Goal: Browse casually: Explore the website without a specific task or goal

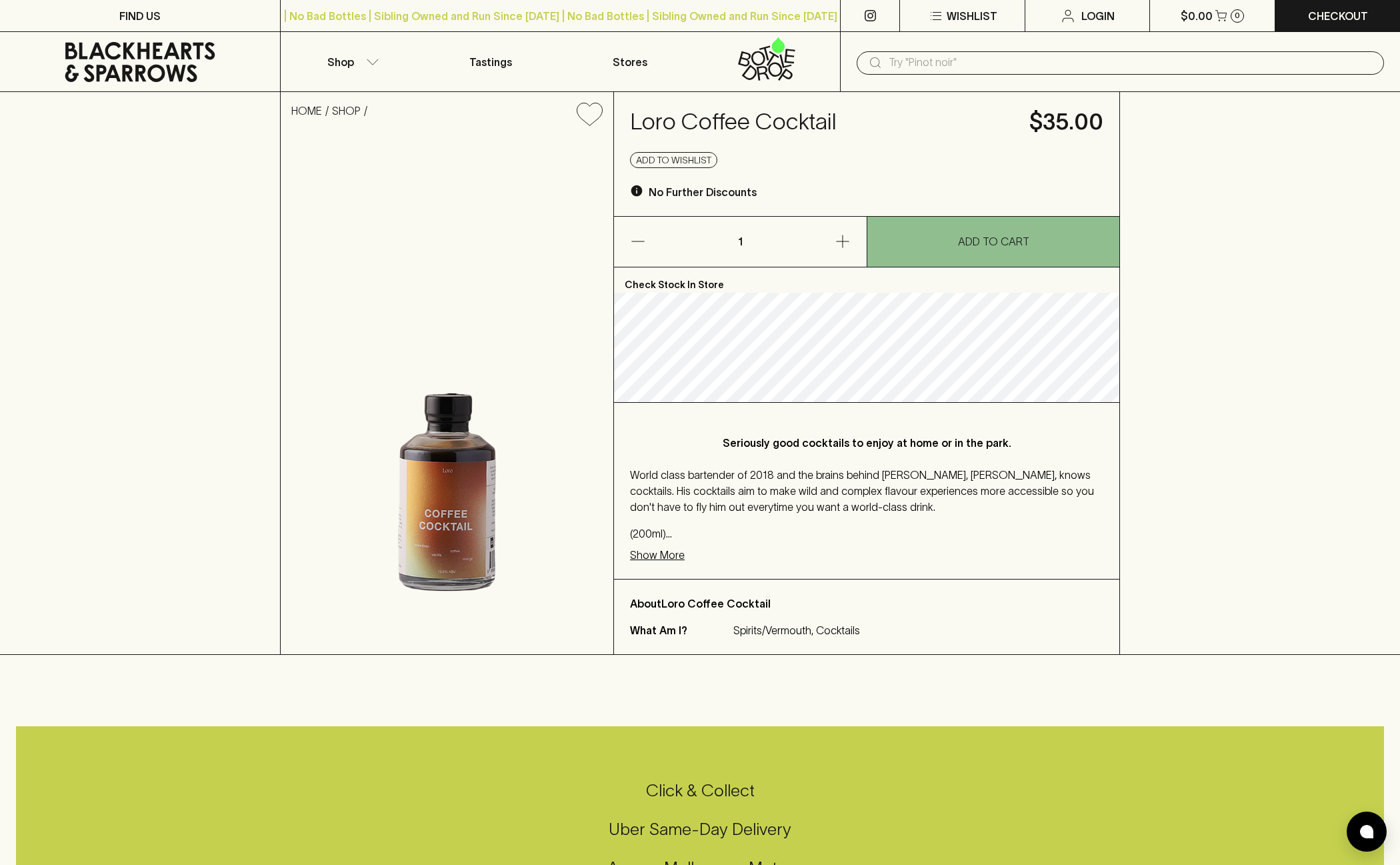
click at [666, 558] on p "Show More" at bounding box center [657, 555] width 55 height 16
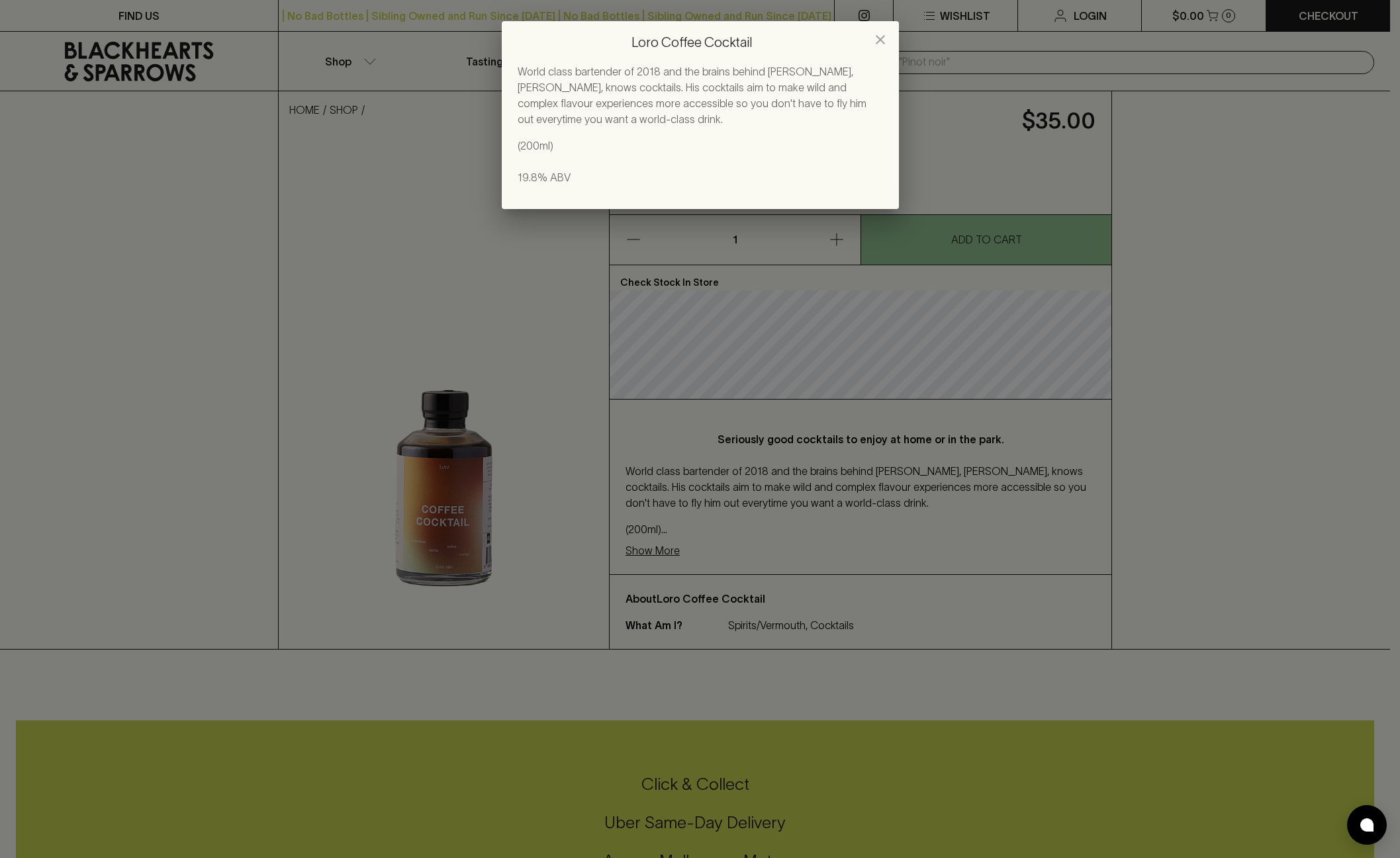
drag, startPoint x: 1031, startPoint y: 188, endPoint x: 995, endPoint y: 114, distance: 82.3
click at [1031, 185] on div "Loro Coffee Cocktail World class bartender of 2018 and the brains behind [PERSO…" at bounding box center [700, 429] width 1400 height 858
